Goal: Transaction & Acquisition: Book appointment/travel/reservation

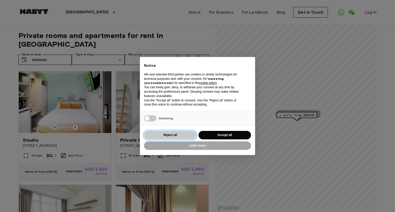
click at [181, 133] on button "Reject all" at bounding box center [170, 135] width 52 height 8
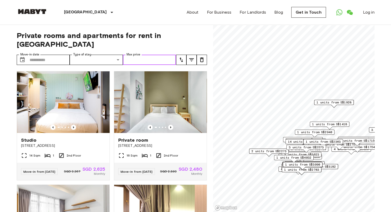
click at [143, 55] on input "Max price" at bounding box center [149, 60] width 53 height 10
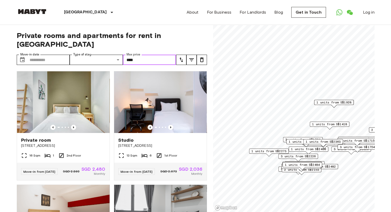
type input "****"
click at [181, 57] on icon "tune" at bounding box center [181, 60] width 6 height 6
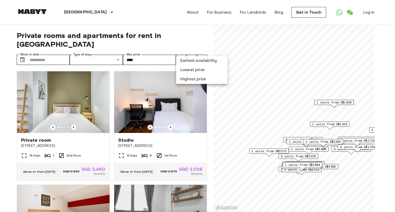
click at [193, 79] on li "Highest price" at bounding box center [201, 79] width 51 height 9
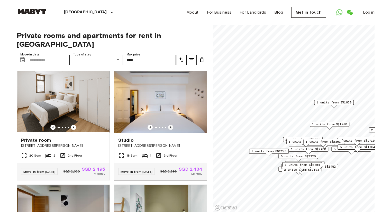
click at [168, 125] on icon "Previous image" at bounding box center [170, 127] width 5 height 5
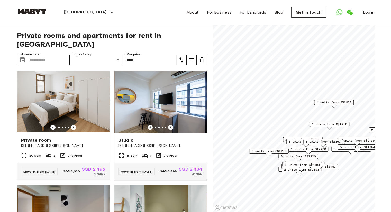
click at [170, 126] on icon "Previous image" at bounding box center [170, 127] width 1 height 2
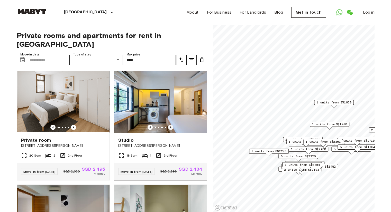
click at [170, 126] on icon "Previous image" at bounding box center [170, 127] width 1 height 2
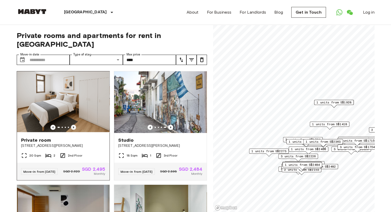
click at [73, 126] on icon "Previous image" at bounding box center [73, 127] width 1 height 2
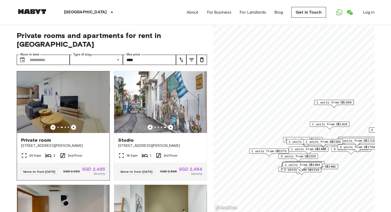
click at [73, 126] on icon "Previous image" at bounding box center [73, 127] width 1 height 2
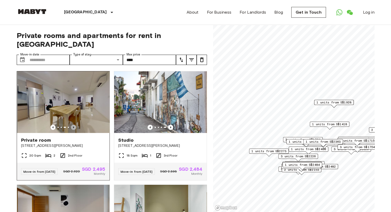
click at [73, 126] on icon "Previous image" at bounding box center [73, 127] width 1 height 2
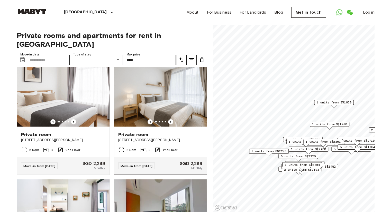
scroll to position [1039, 0]
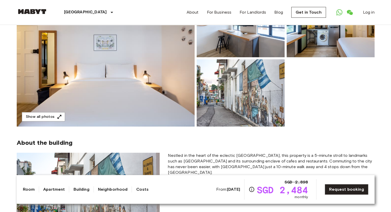
scroll to position [77, 0]
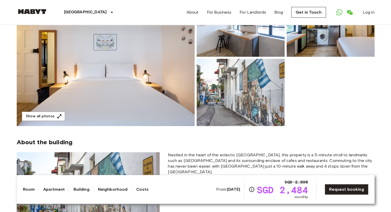
click at [142, 61] on img at bounding box center [106, 57] width 178 height 137
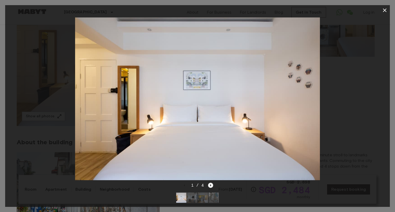
click at [211, 183] on icon "Next image" at bounding box center [210, 185] width 5 height 5
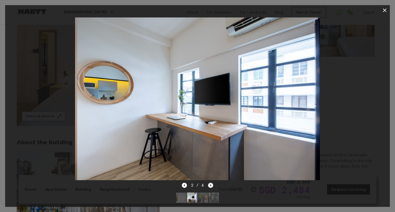
click at [211, 183] on icon "Next image" at bounding box center [210, 185] width 5 height 5
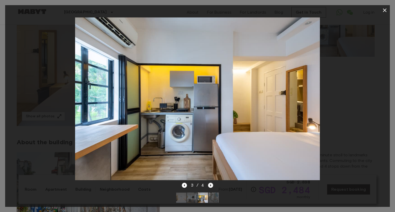
click at [211, 183] on icon "Next image" at bounding box center [210, 185] width 5 height 5
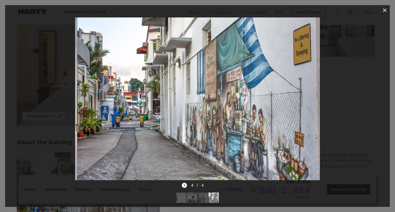
click at [211, 182] on div "4 / 4" at bounding box center [198, 185] width 32 height 6
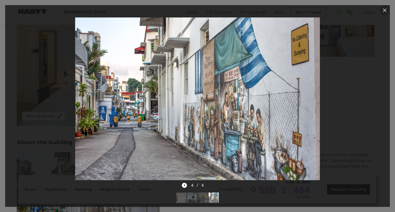
click at [384, 8] on icon "button" at bounding box center [384, 10] width 6 height 6
